Goal: Task Accomplishment & Management: Complete application form

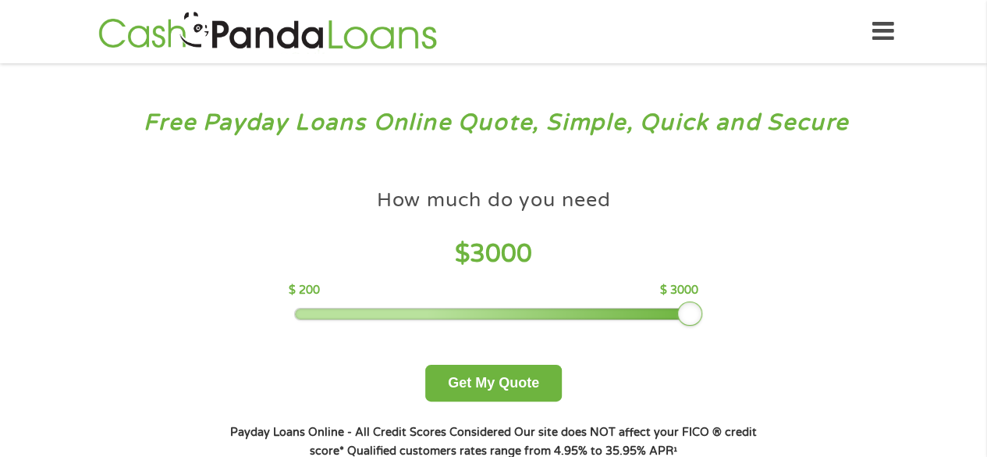
drag, startPoint x: 404, startPoint y: 302, endPoint x: 769, endPoint y: 375, distance: 371.9
click at [769, 375] on div "How much do you need? $300 $500 $750 $900 $1000 $1500 $2000 $2500 $3000 Other a…" at bounding box center [493, 319] width 597 height 329
click at [477, 384] on button "Get My Quote" at bounding box center [493, 383] width 137 height 37
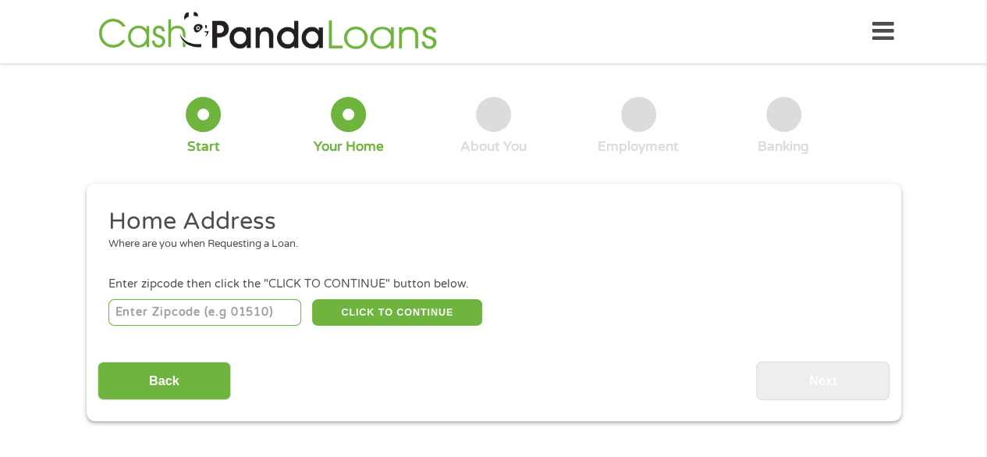
click at [234, 310] on input "number" at bounding box center [205, 312] width 193 height 27
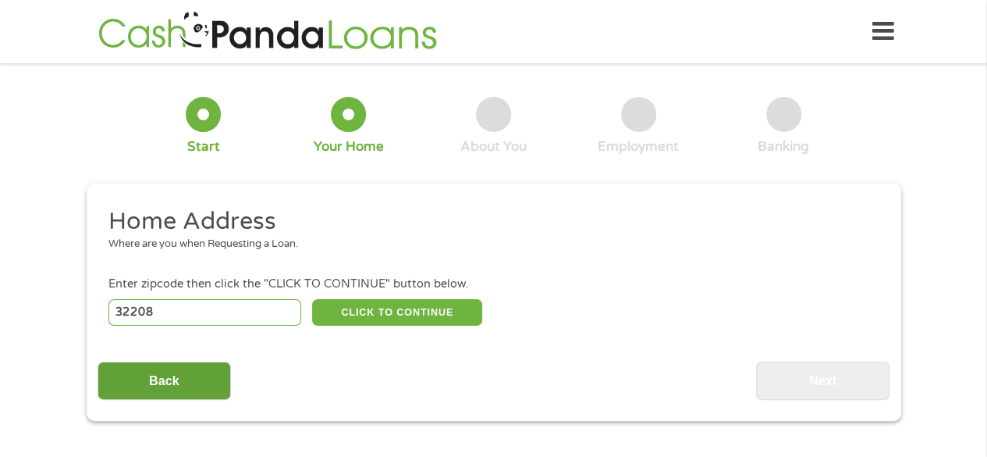
type input "32208"
click at [192, 383] on input "Back" at bounding box center [164, 380] width 133 height 38
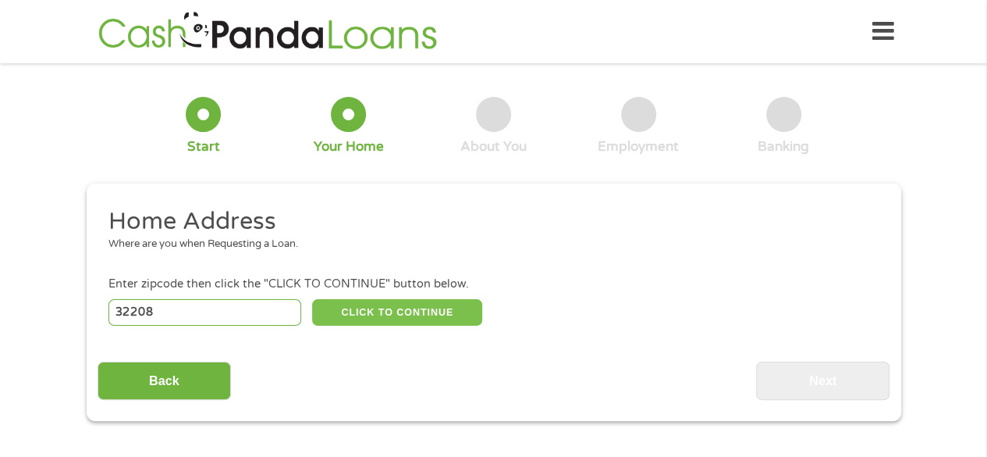
click at [439, 308] on button "CLICK TO CONTINUE" at bounding box center [397, 312] width 170 height 27
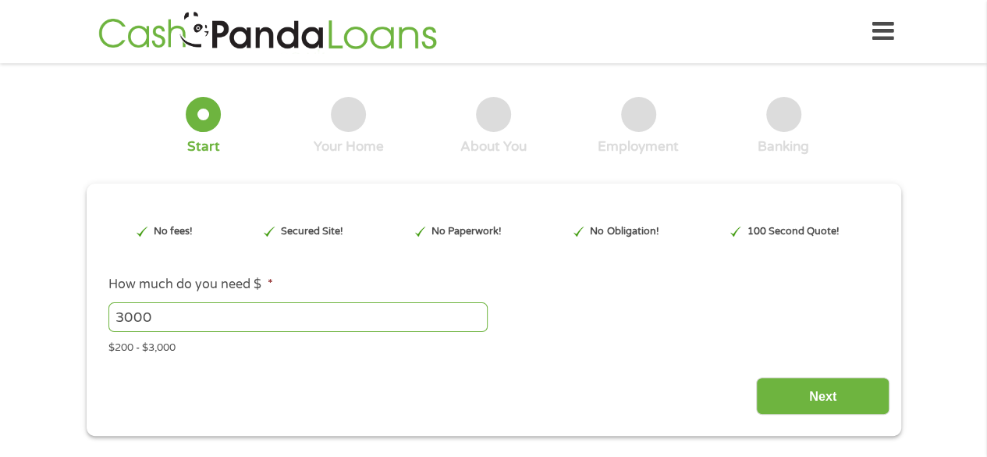
scroll to position [6, 6]
click at [792, 415] on div "This field is hidden when viewing the form gclid Cj0KCQjw9JLHBhC-ARIsAK4PhcrYkc…" at bounding box center [494, 309] width 815 height 252
click at [786, 404] on input "Next" at bounding box center [822, 396] width 133 height 38
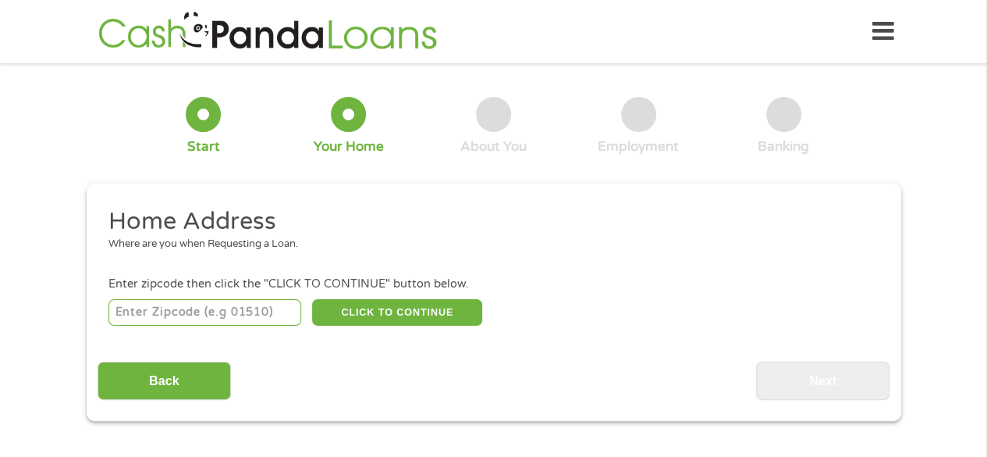
click at [179, 304] on input "number" at bounding box center [205, 312] width 193 height 27
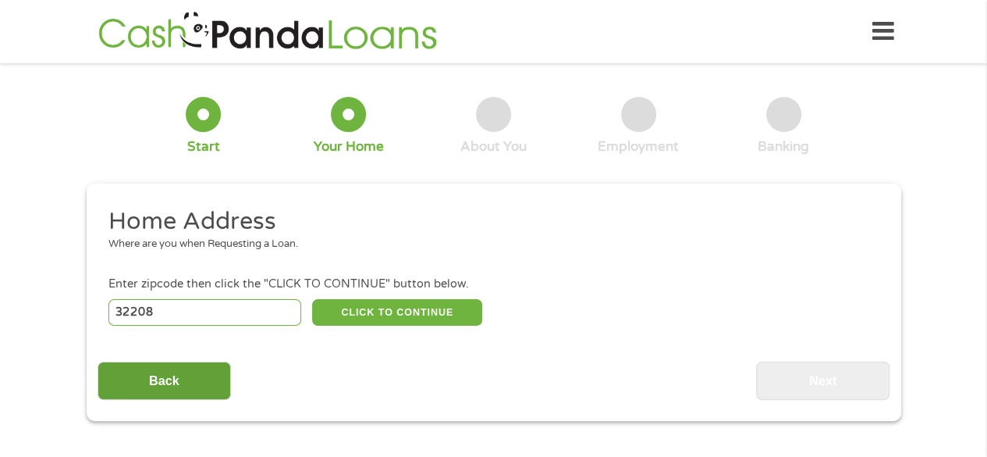
type input "32208"
click at [162, 369] on input "Back" at bounding box center [164, 380] width 133 height 38
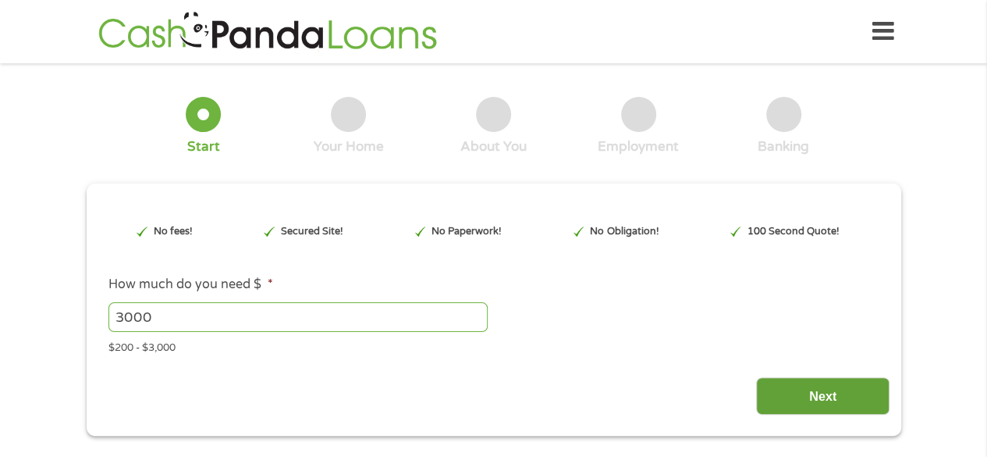
click at [820, 407] on input "Next" at bounding box center [822, 396] width 133 height 38
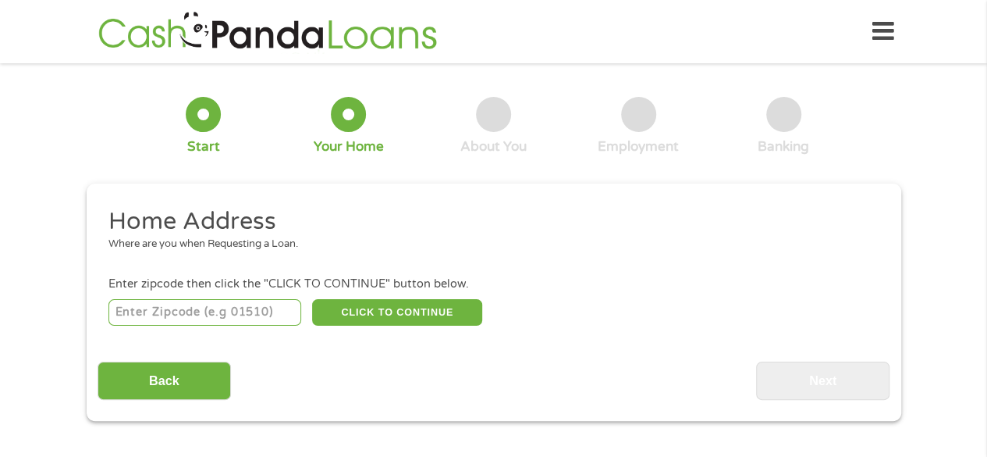
click at [258, 311] on input "number" at bounding box center [205, 312] width 193 height 27
type input "32208"
click at [370, 318] on button "CLICK TO CONTINUE" at bounding box center [397, 312] width 170 height 27
type input "32208"
type input "Jacksonville"
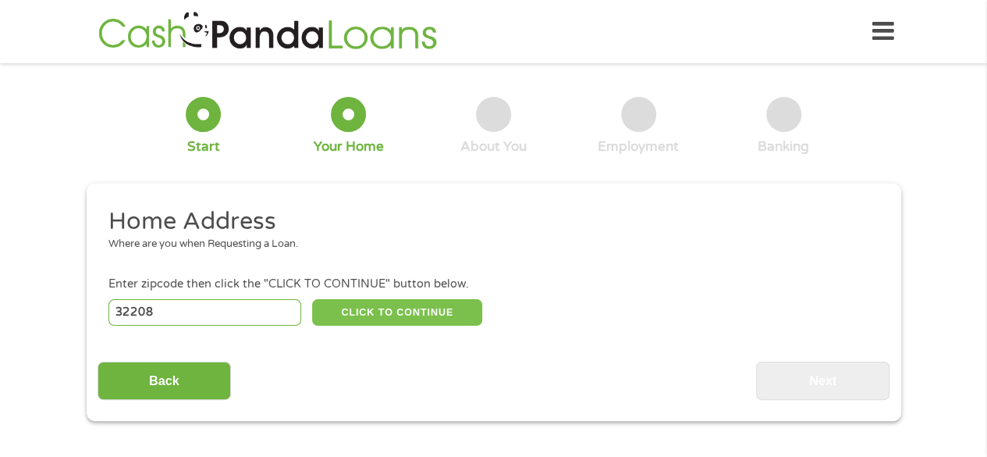
select select "Florida"
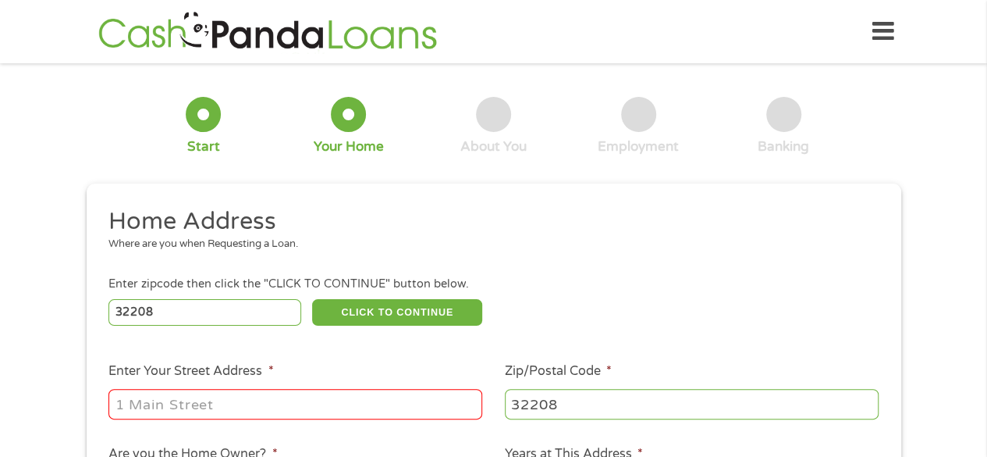
click at [315, 408] on input "Enter Your Street Address *" at bounding box center [296, 404] width 374 height 30
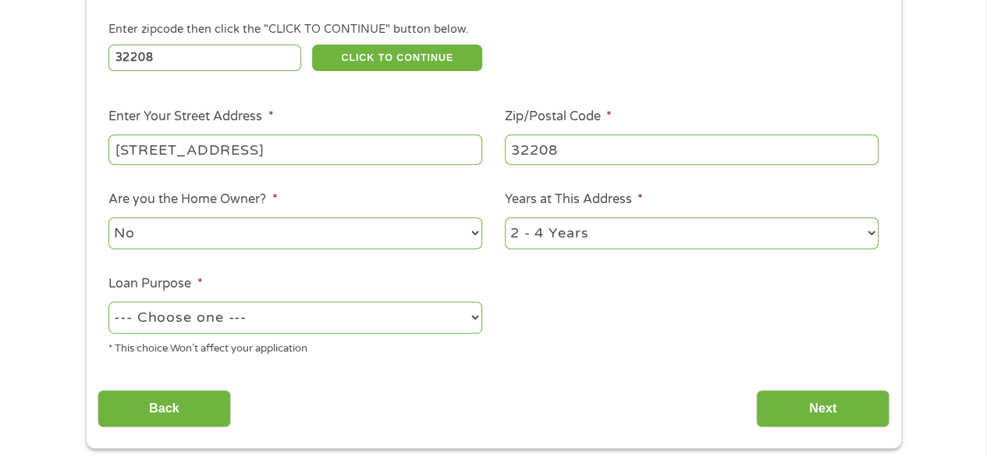
scroll to position [274, 0]
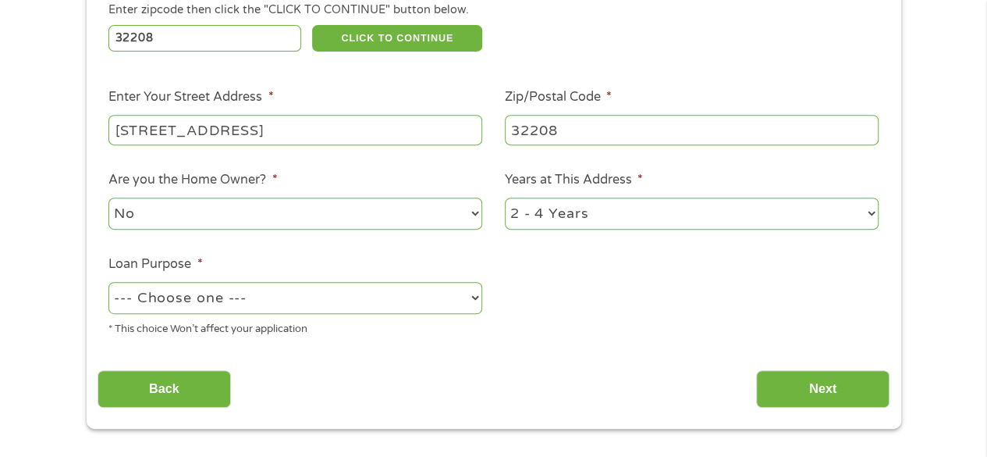
type input "461 Crestwood St"
click at [578, 213] on select "1 Year or less 1 - 2 Years 2 - 4 Years Over 4 Years" at bounding box center [692, 213] width 374 height 32
select select "60months"
click at [505, 198] on select "1 Year or less 1 - 2 Years 2 - 4 Years Over 4 Years" at bounding box center [692, 213] width 374 height 32
click at [359, 279] on li "Loan Purpose * --- Choose one --- Pay Bills Debt Consolidation Home Improvement…" at bounding box center [296, 295] width 397 height 83
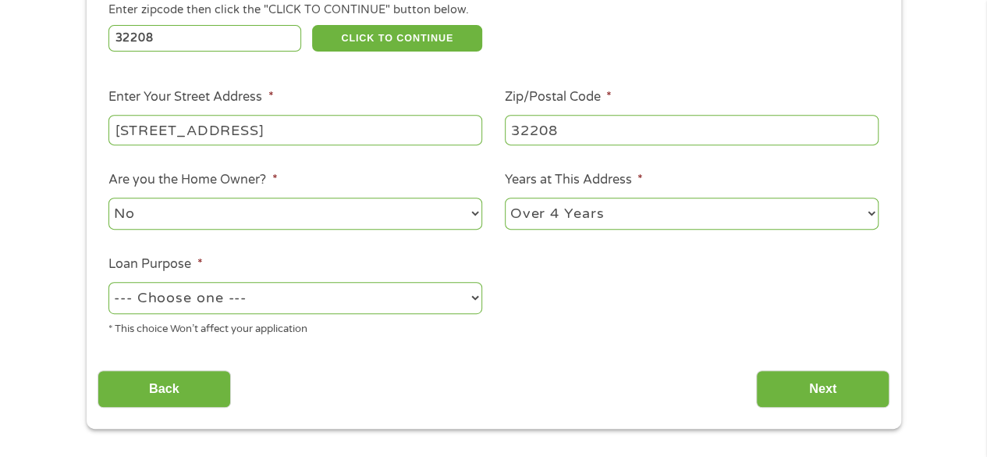
click at [348, 299] on select "--- Choose one --- Pay Bills Debt Consolidation Home Improvement Major Purchase…" at bounding box center [296, 298] width 374 height 32
select select "debtconsolidation"
click at [109, 283] on select "--- Choose one --- Pay Bills Debt Consolidation Home Improvement Major Purchase…" at bounding box center [296, 298] width 374 height 32
click at [777, 375] on input "Next" at bounding box center [822, 389] width 133 height 38
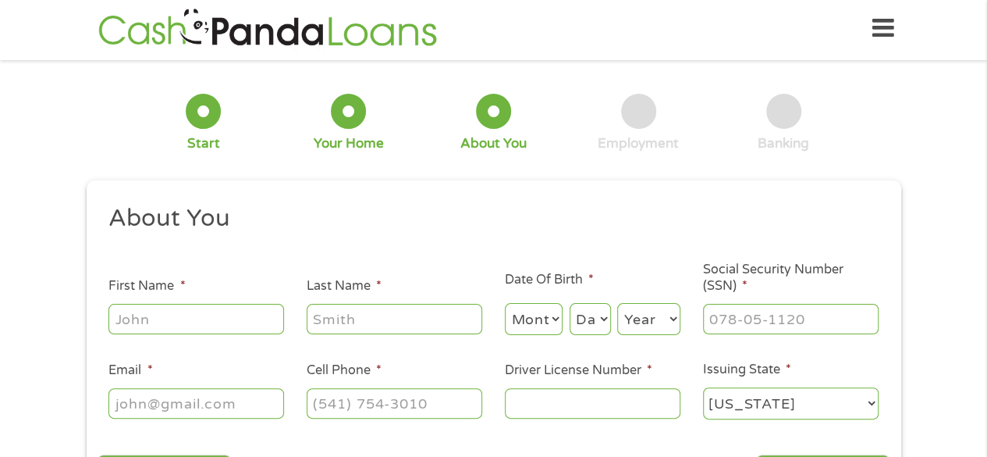
scroll to position [0, 0]
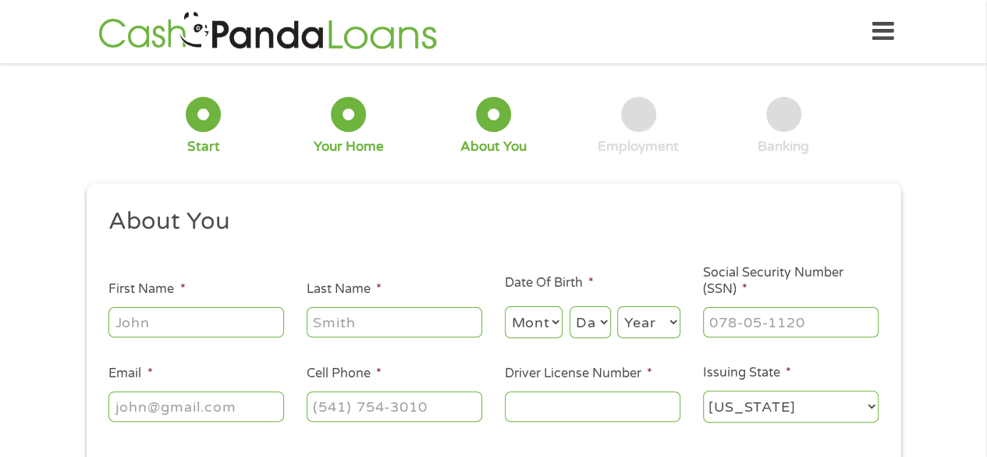
click at [245, 326] on input "First Name *" at bounding box center [197, 322] width 176 height 30
type input "Laurenceau"
type input "Benoit"
click at [566, 324] on div "Month Month 1 2 3 4 5 6 7 8 9 10 11 12 Day Day 1 2 3 4 5 6 7 8 9 10 11 12 13 14…" at bounding box center [593, 319] width 176 height 43
click at [547, 322] on select "Month 1 2 3 4 5 6 7 8 9 10 11 12" at bounding box center [534, 322] width 59 height 32
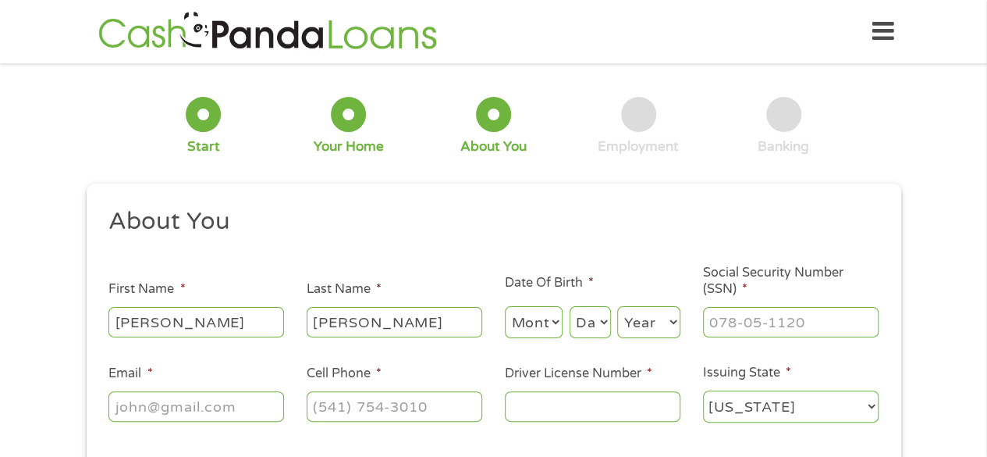
select select "2"
click at [505, 307] on select "Month 1 2 3 4 5 6 7 8 9 10 11 12" at bounding box center [534, 322] width 59 height 32
click at [582, 324] on select "Day 1 2 3 4 5 6 7 8 9 10 11 12 13 14 15 16 17 18 19 20 21 22 23 24 25 26 27 28 …" at bounding box center [590, 322] width 41 height 32
select select "11"
click at [570, 307] on select "Day 1 2 3 4 5 6 7 8 9 10 11 12 13 14 15 16 17 18 19 20 21 22 23 24 25 26 27 28 …" at bounding box center [590, 322] width 41 height 32
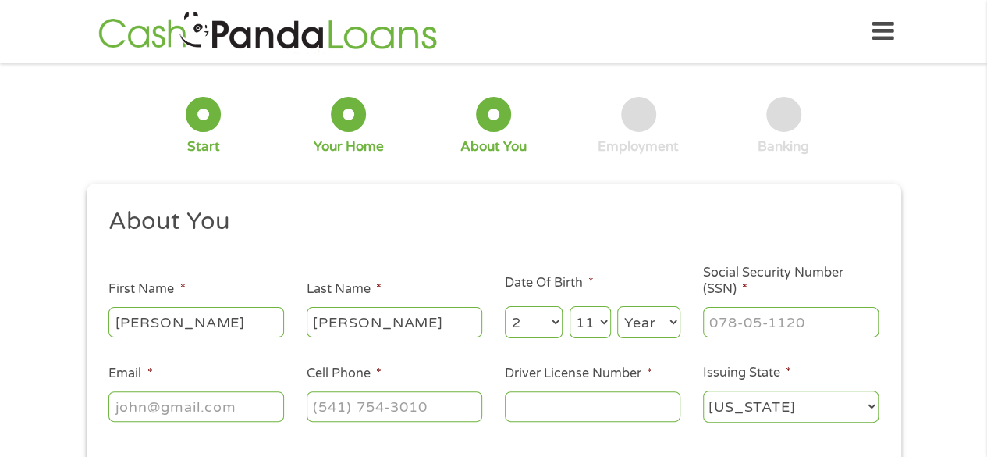
click at [645, 326] on select "Year 2007 2006 2005 2004 2003 2002 2001 2000 1999 1998 1997 1996 1995 1994 1993…" at bounding box center [648, 322] width 63 height 32
select select "2003"
click at [617, 307] on select "Year 2007 2006 2005 2004 2003 2002 2001 2000 1999 1998 1997 1996 1995 1994 1993…" at bounding box center [648, 322] width 63 height 32
click at [717, 329] on input "___-__-____" at bounding box center [791, 322] width 176 height 30
type input "770-18-0017"
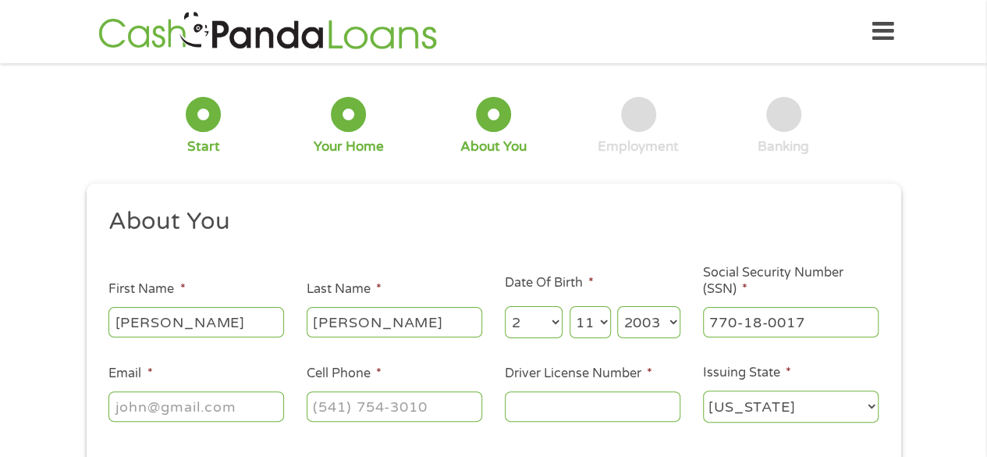
click at [211, 414] on input "Email *" at bounding box center [197, 406] width 176 height 30
type input "l"
type input "benoitlaurenceau225@gmail.com"
click at [345, 411] on input "(___) ___-____" at bounding box center [395, 406] width 176 height 30
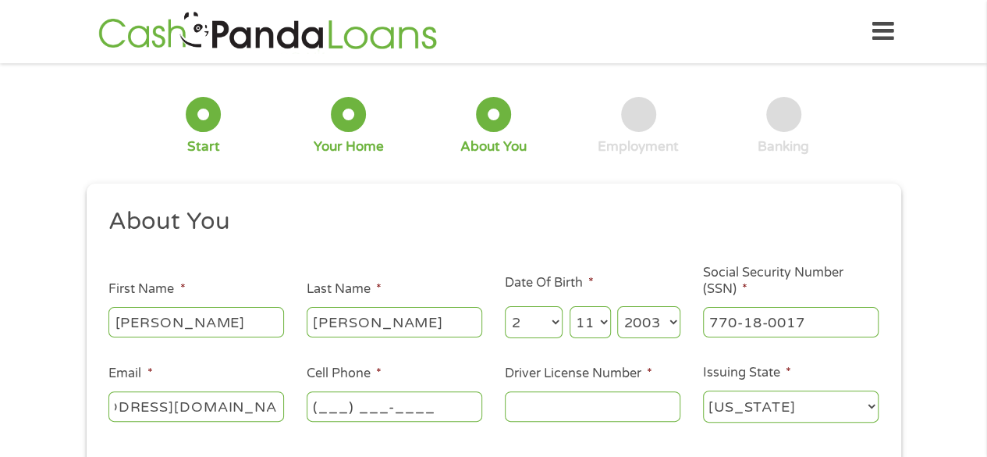
scroll to position [0, 0]
type input "(904) 635-2749"
click at [571, 411] on input "Driver License Number *" at bounding box center [593, 406] width 176 height 30
